Goal: Find specific page/section: Find specific page/section

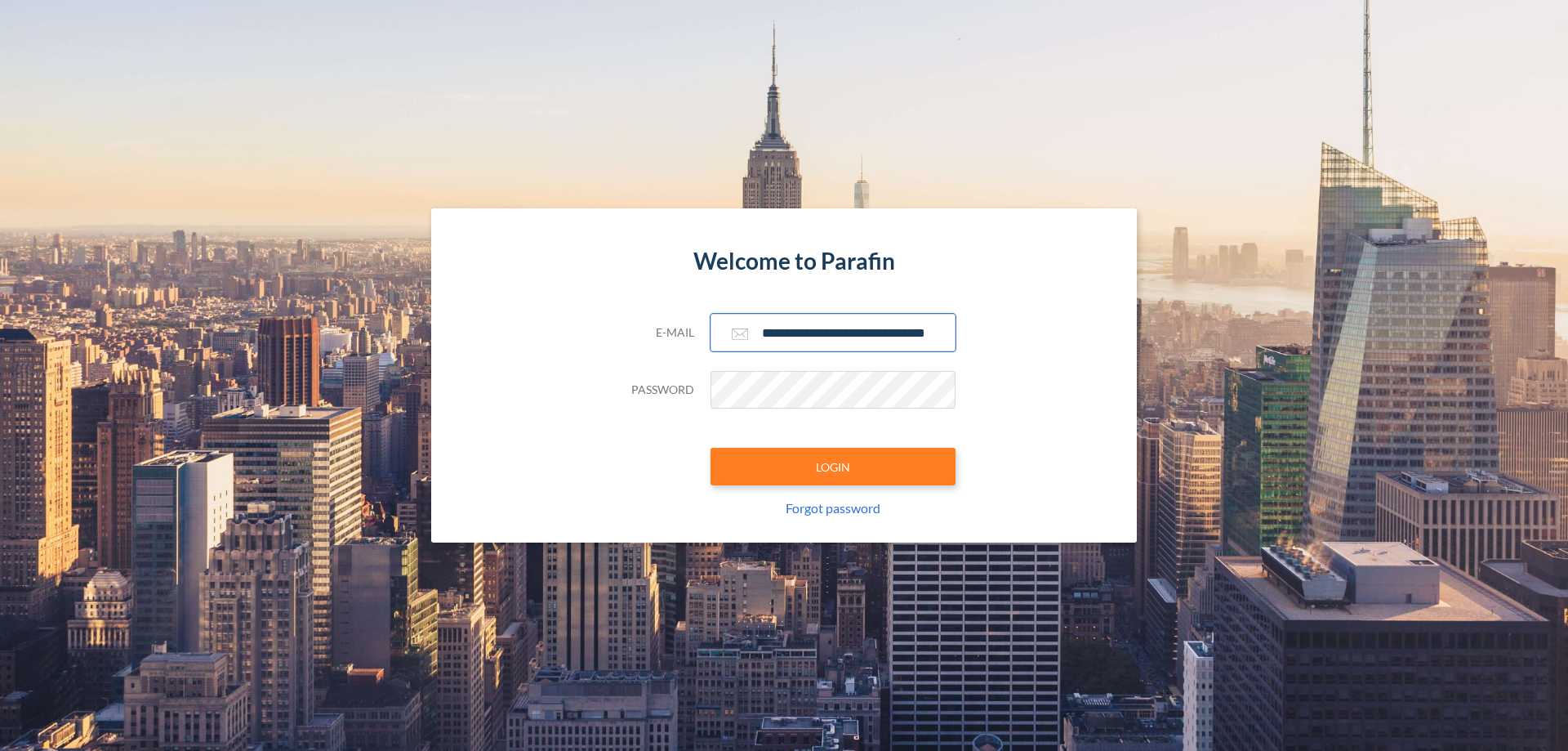
scroll to position [0, 27]
type input "**********"
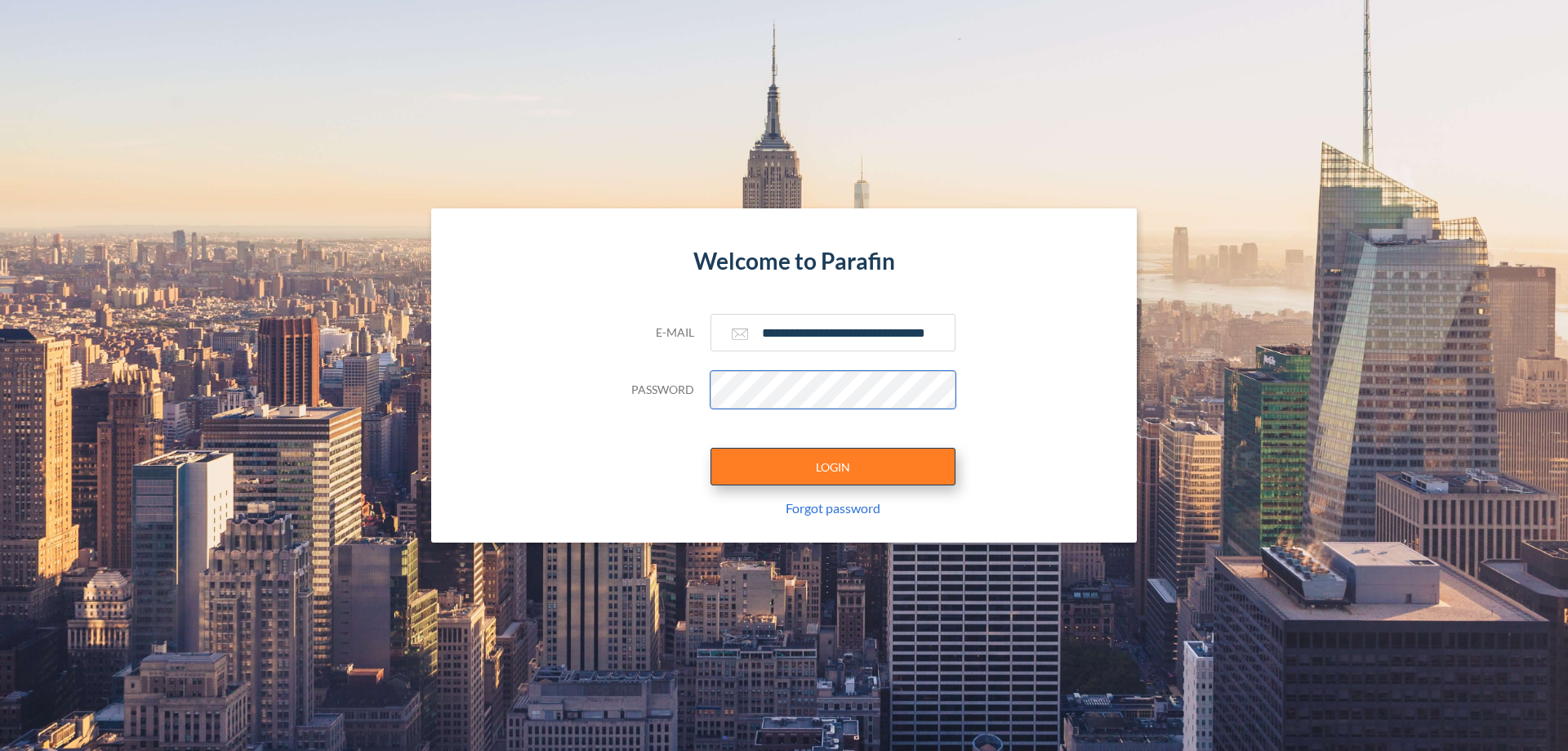
scroll to position [0, 0]
click at [833, 467] on button "LOGIN" at bounding box center [833, 467] width 245 height 38
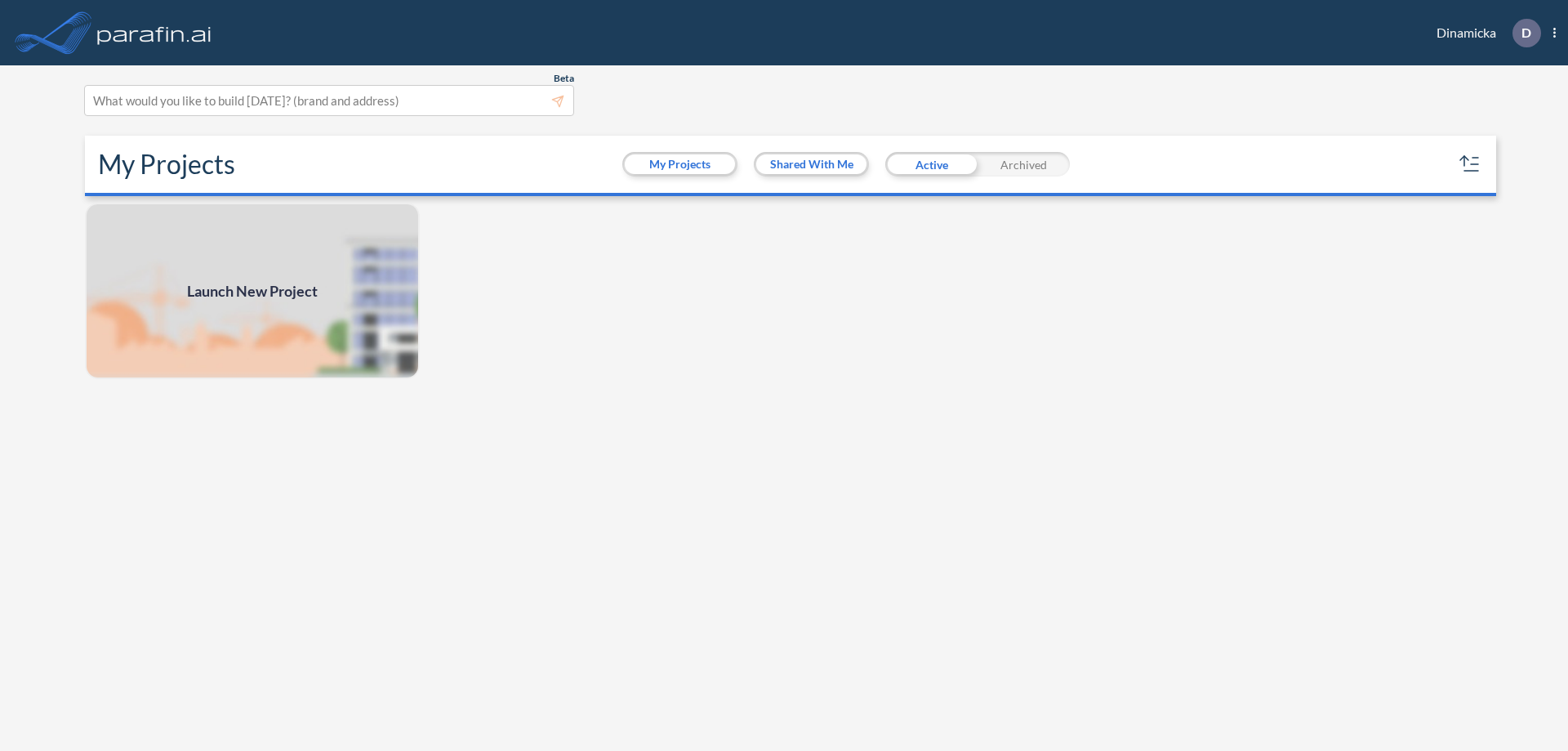
scroll to position [4, 0]
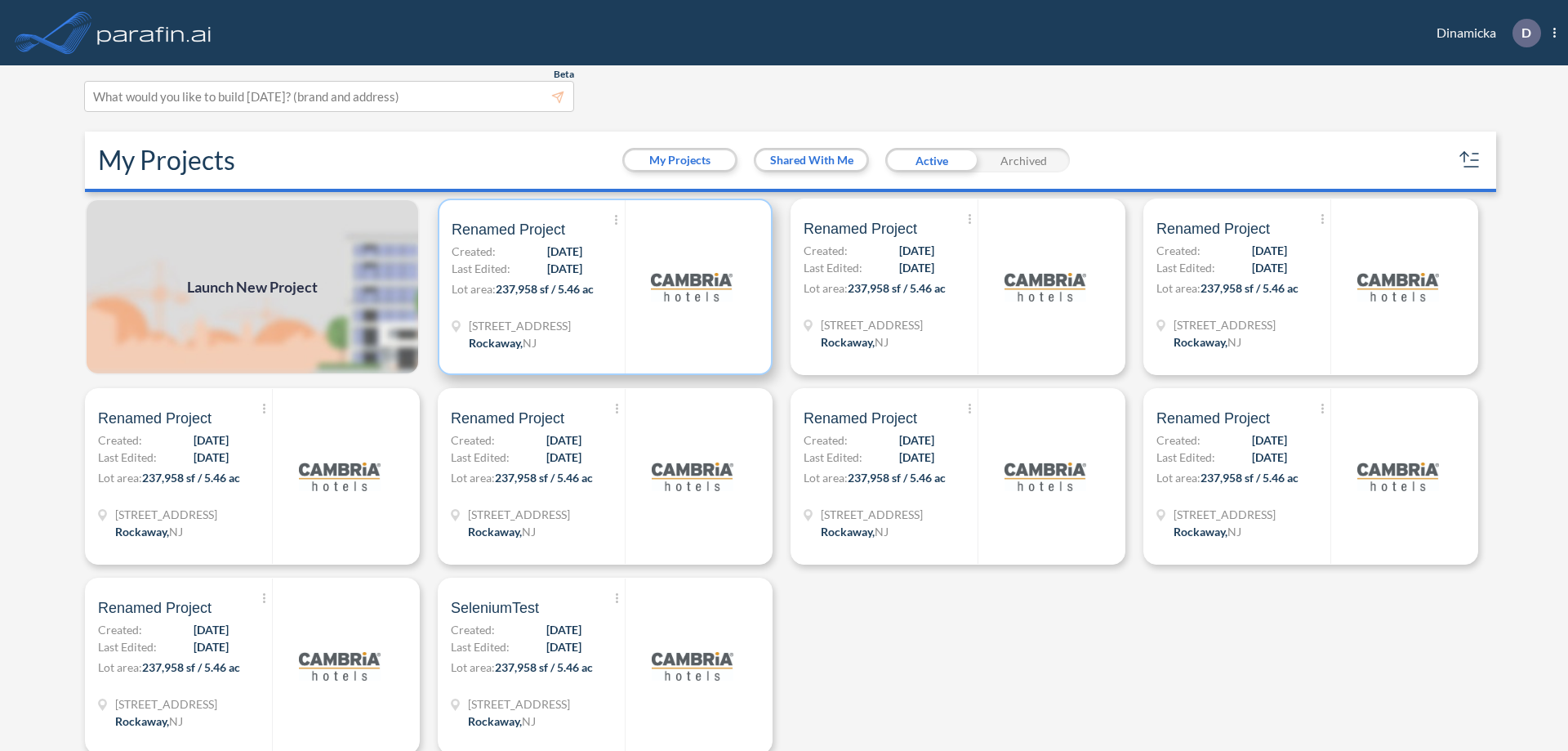
click at [602, 287] on p "Lot area: 237,958 sf / 5.46 ac" at bounding box center [538, 292] width 173 height 24
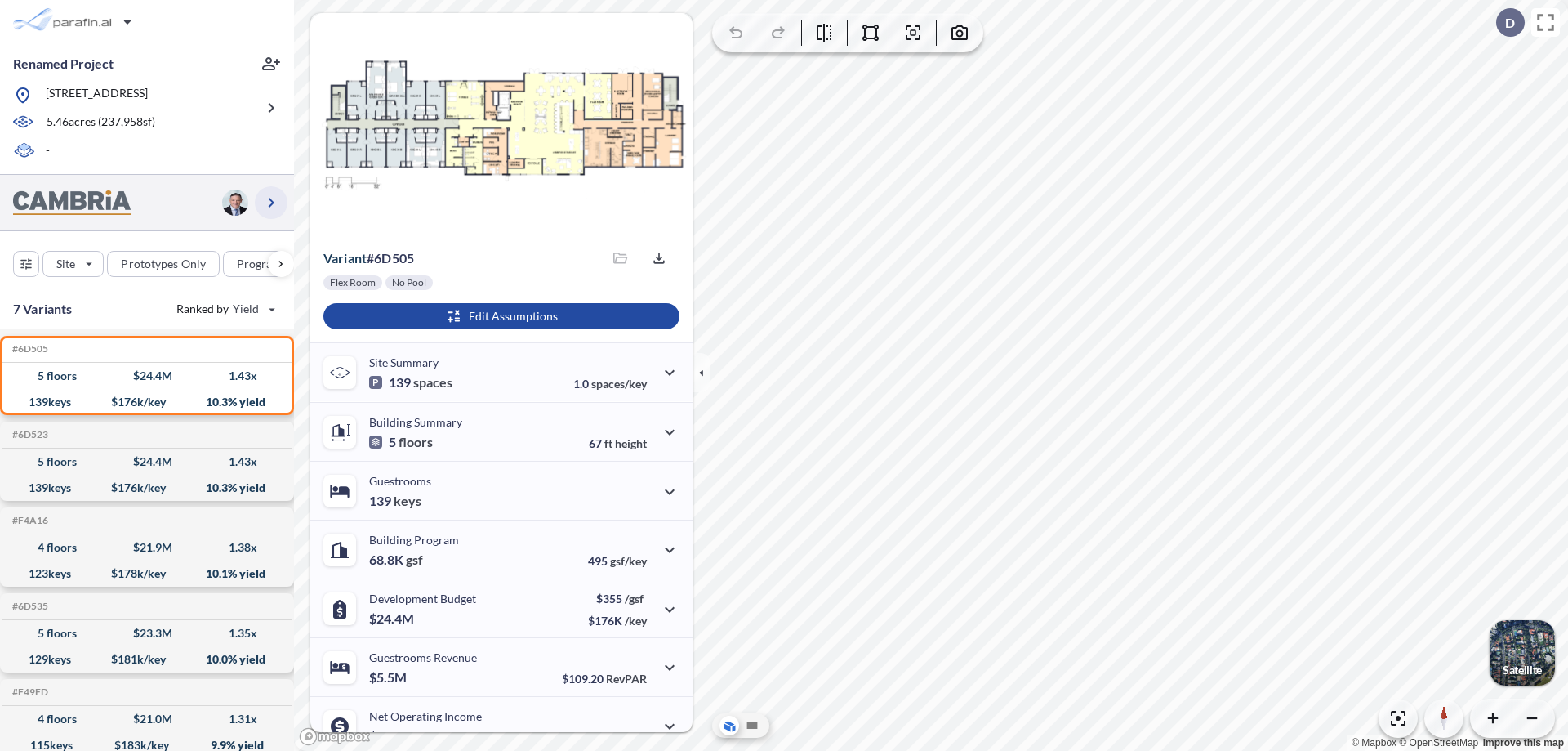
click at [271, 202] on icon "button" at bounding box center [271, 202] width 20 height 20
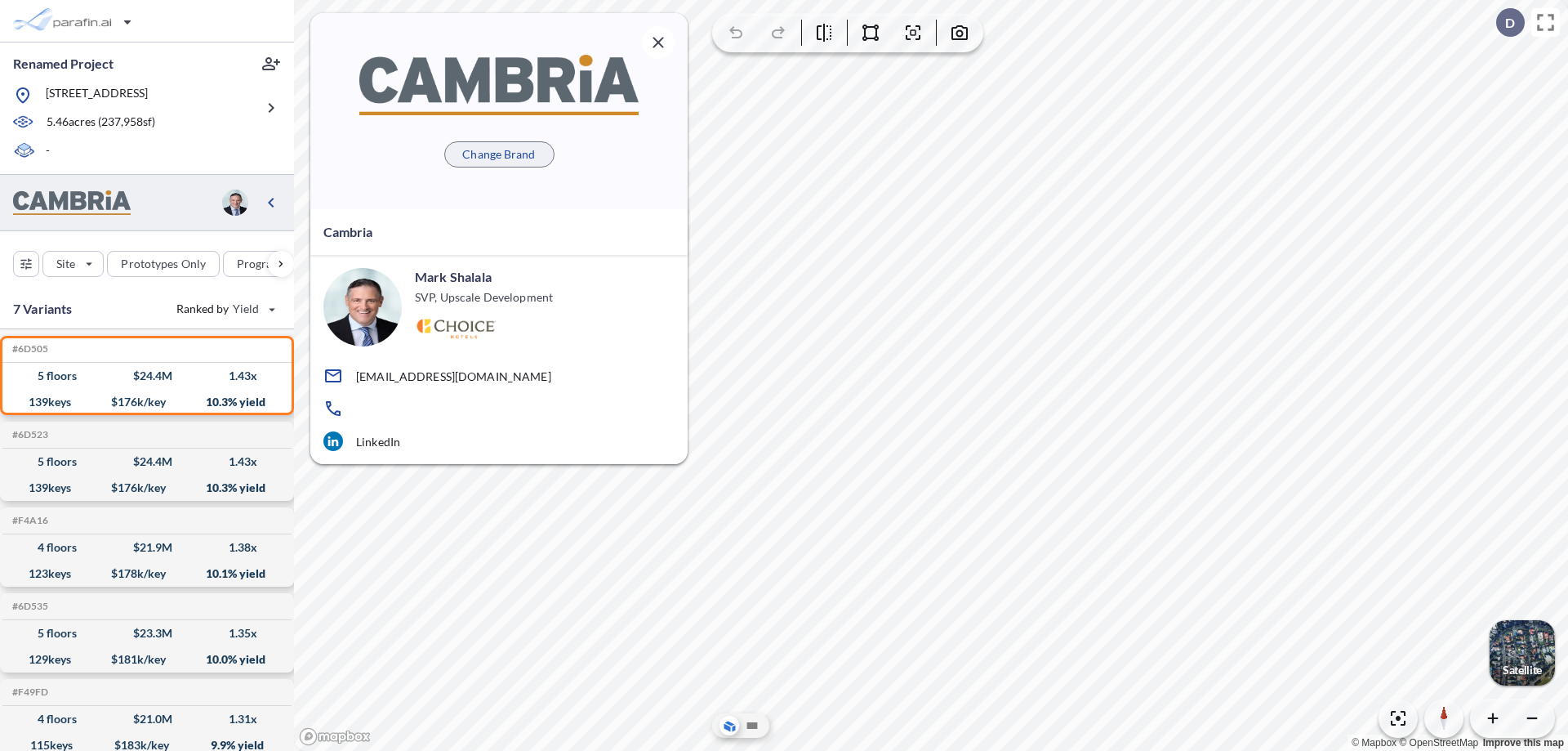
click at [499, 154] on p "Change Brand" at bounding box center [498, 154] width 72 height 16
